Goal: Task Accomplishment & Management: Use online tool/utility

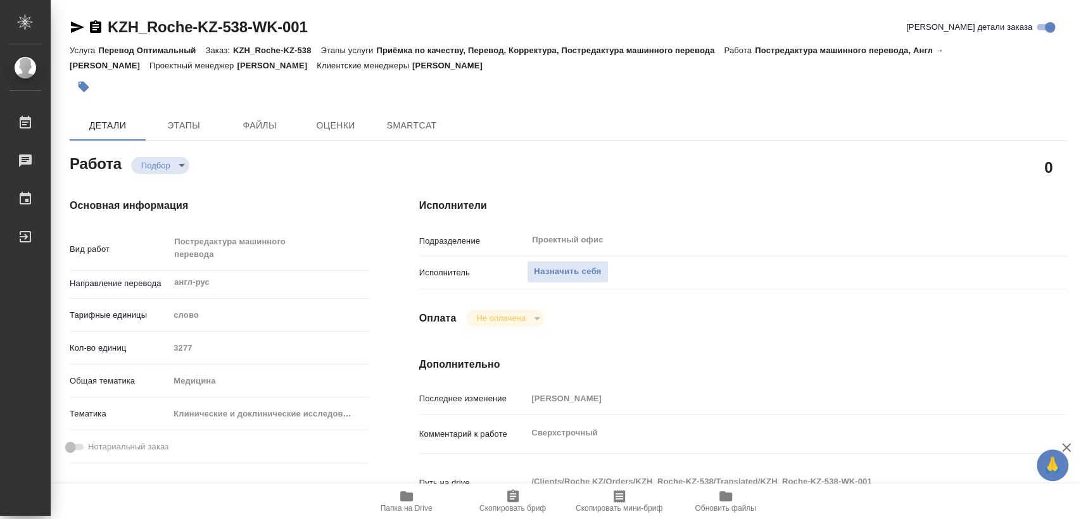
type textarea "x"
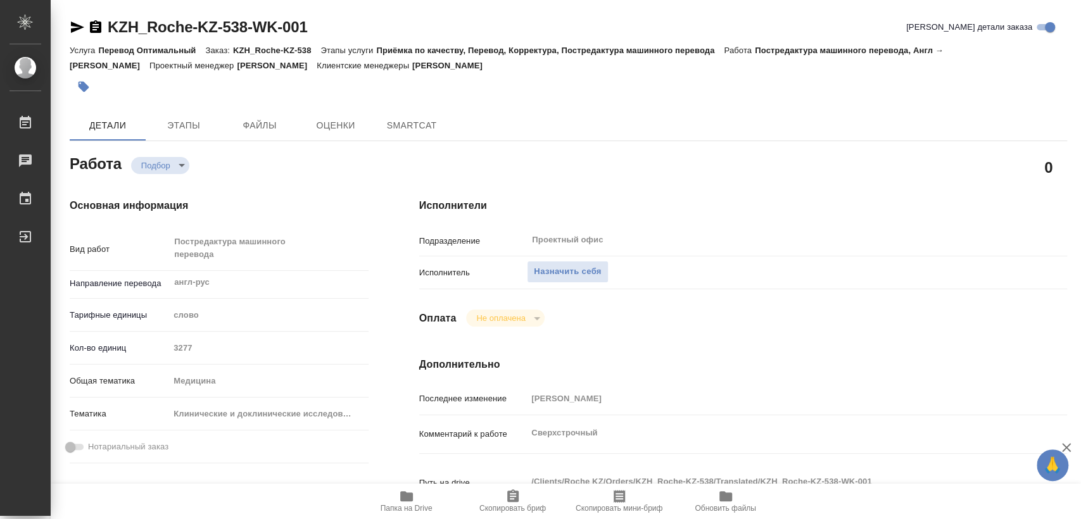
type textarea "x"
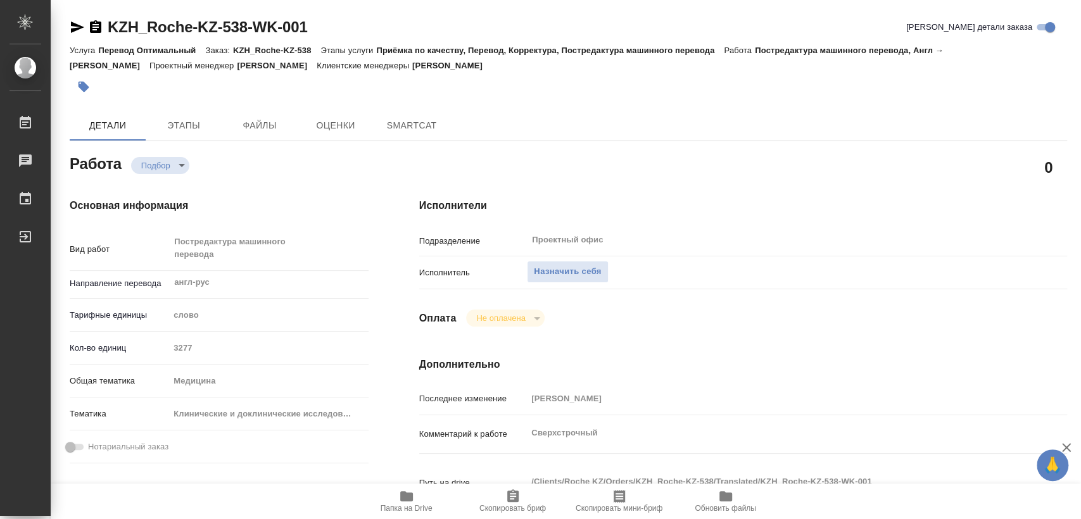
type textarea "x"
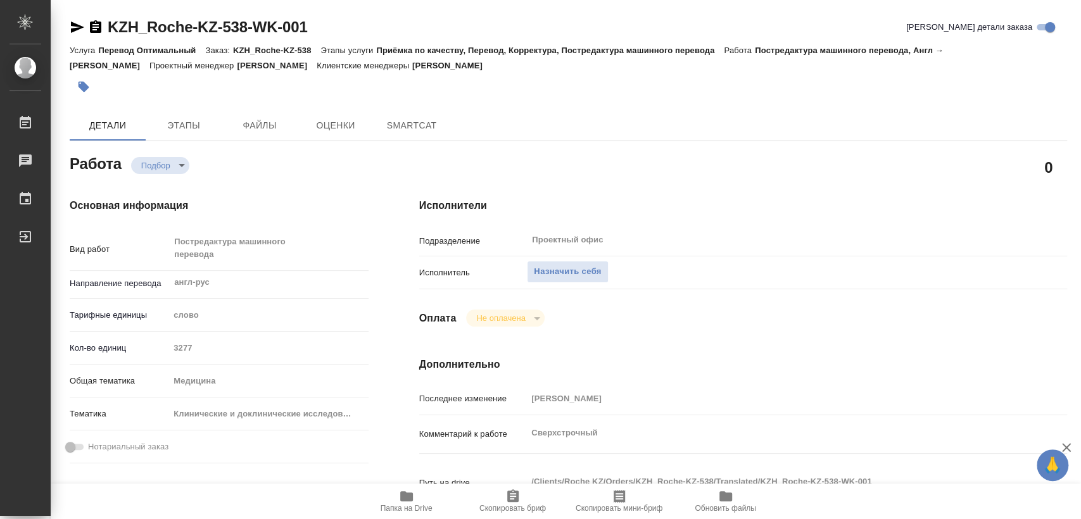
type textarea "x"
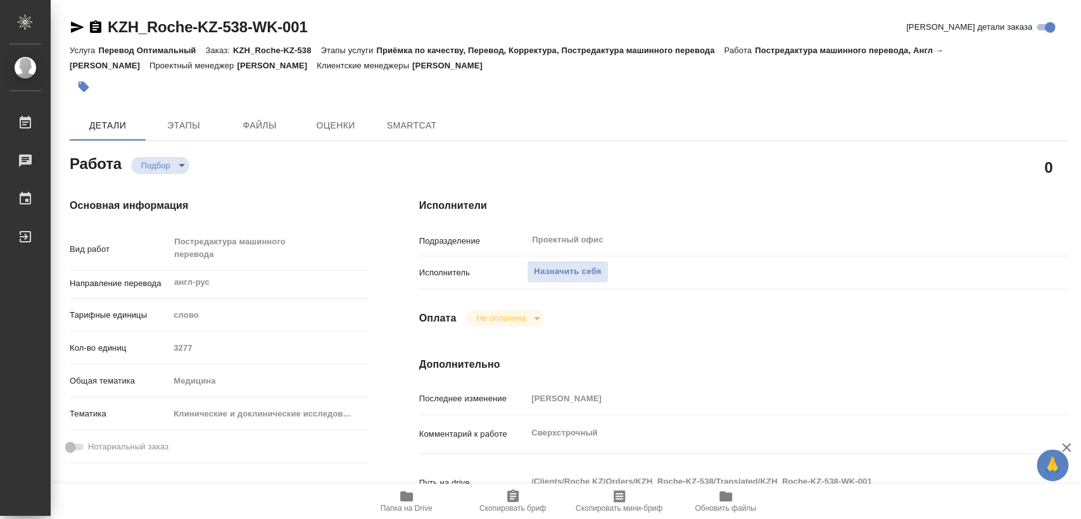
type textarea "x"
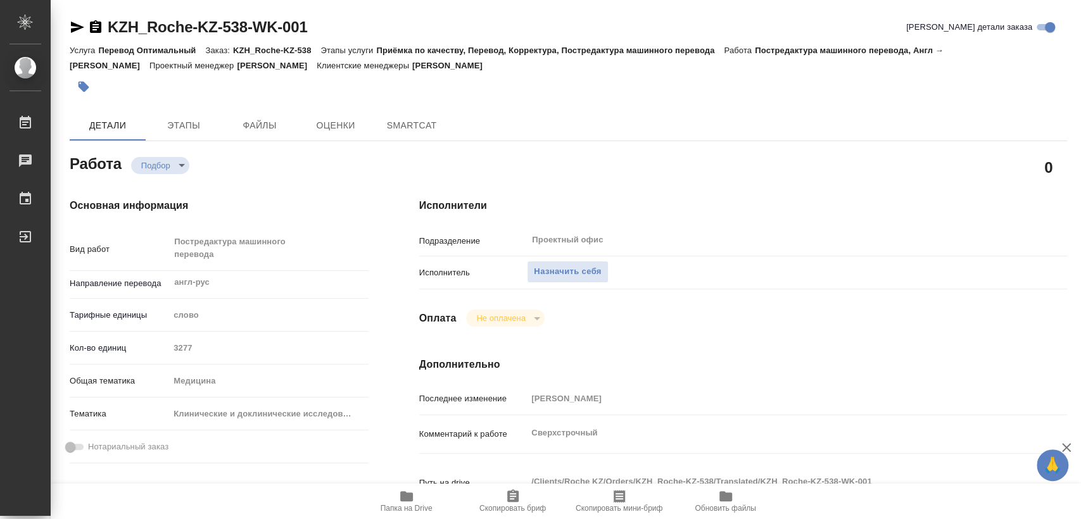
type textarea "x"
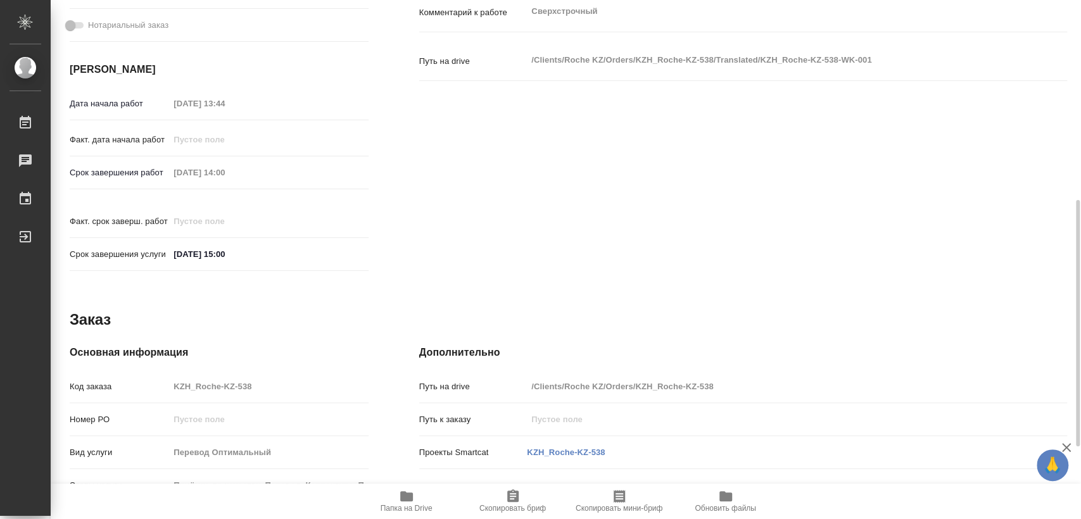
scroll to position [574, 0]
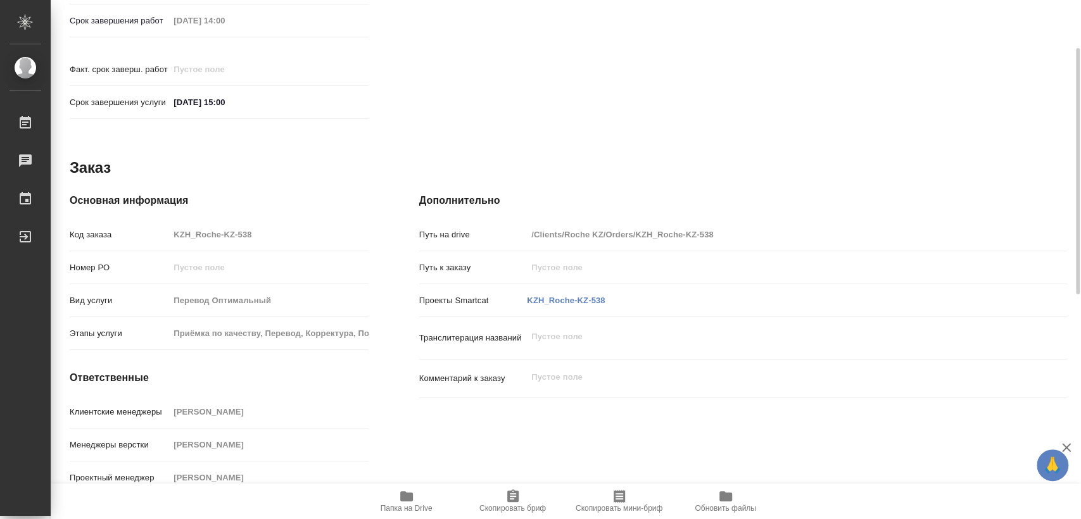
type textarea "x"
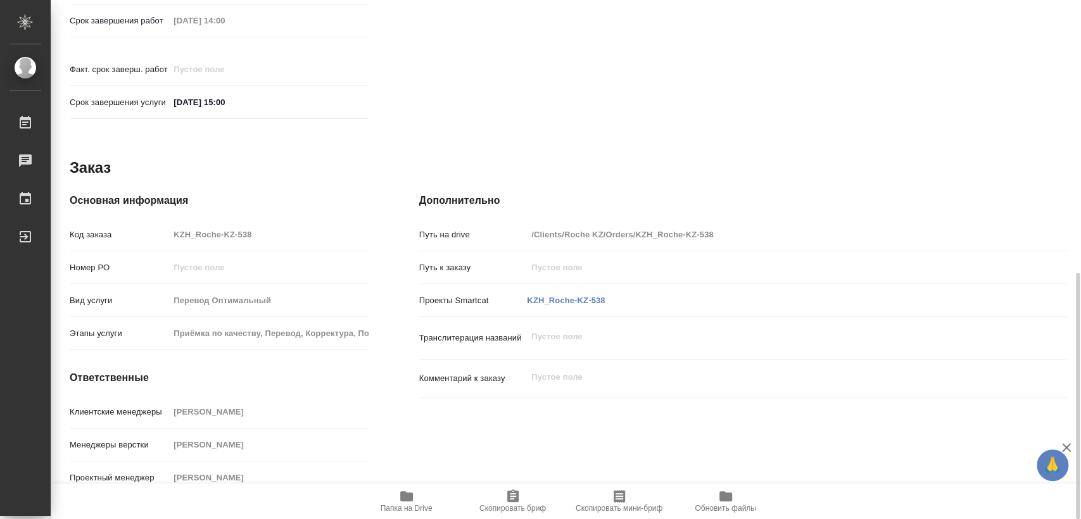
click at [413, 504] on span "Папка на Drive" at bounding box center [406, 508] width 52 height 9
type textarea "x"
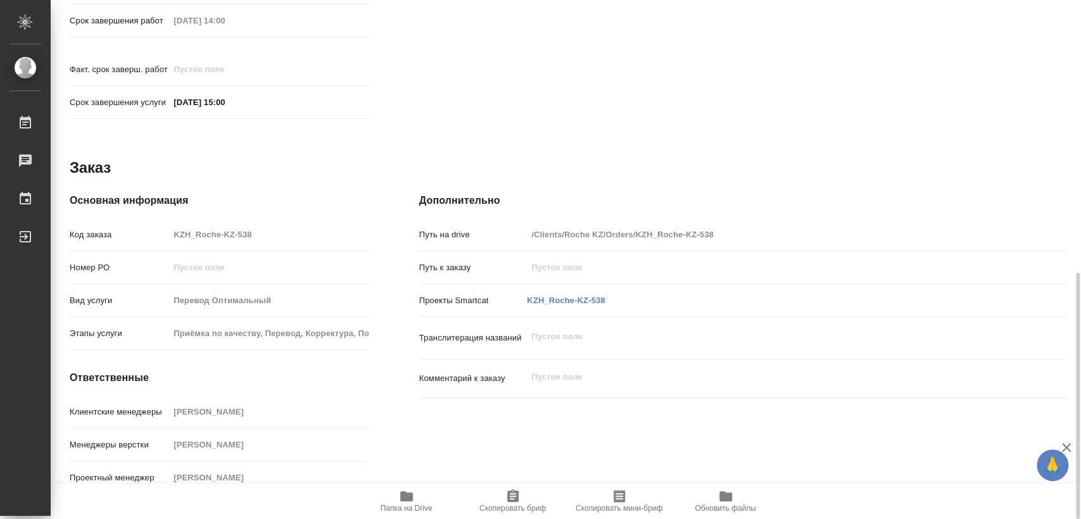
type textarea "x"
